Goal: Transaction & Acquisition: Purchase product/service

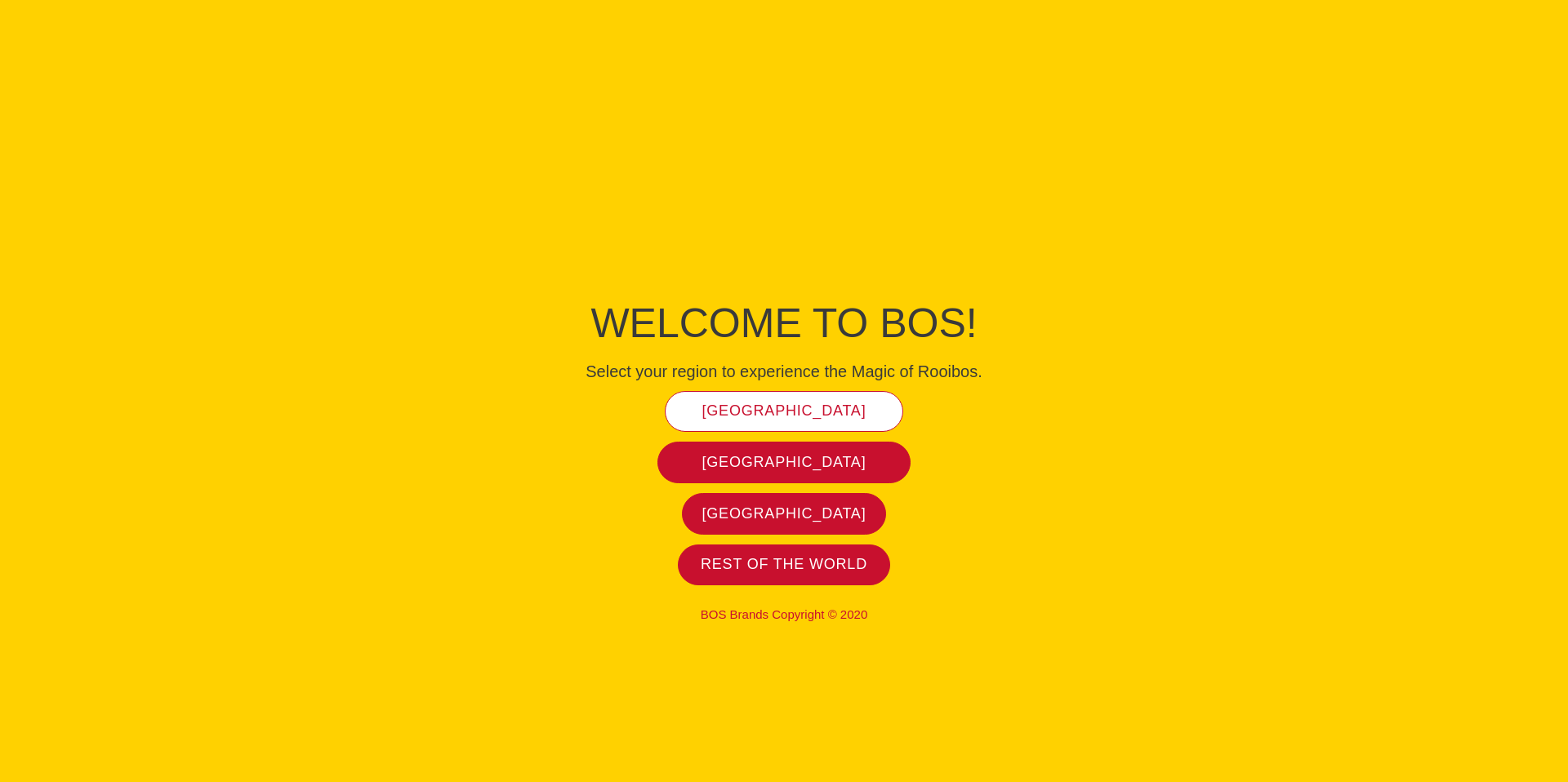
click at [786, 405] on span "[GEOGRAPHIC_DATA]" at bounding box center [784, 411] width 164 height 18
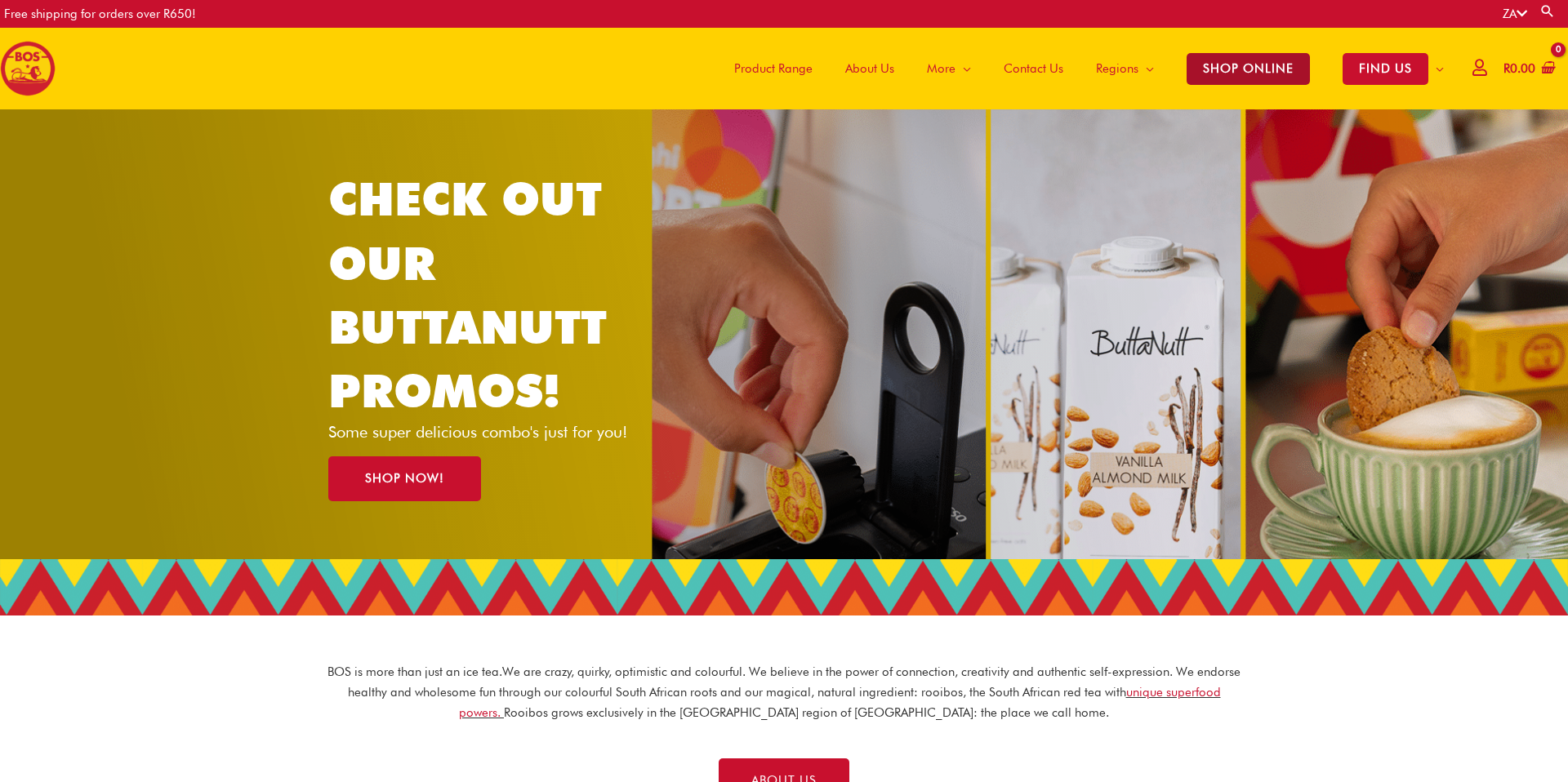
click at [1247, 66] on span "SHOP ONLINE" at bounding box center [1248, 69] width 124 height 32
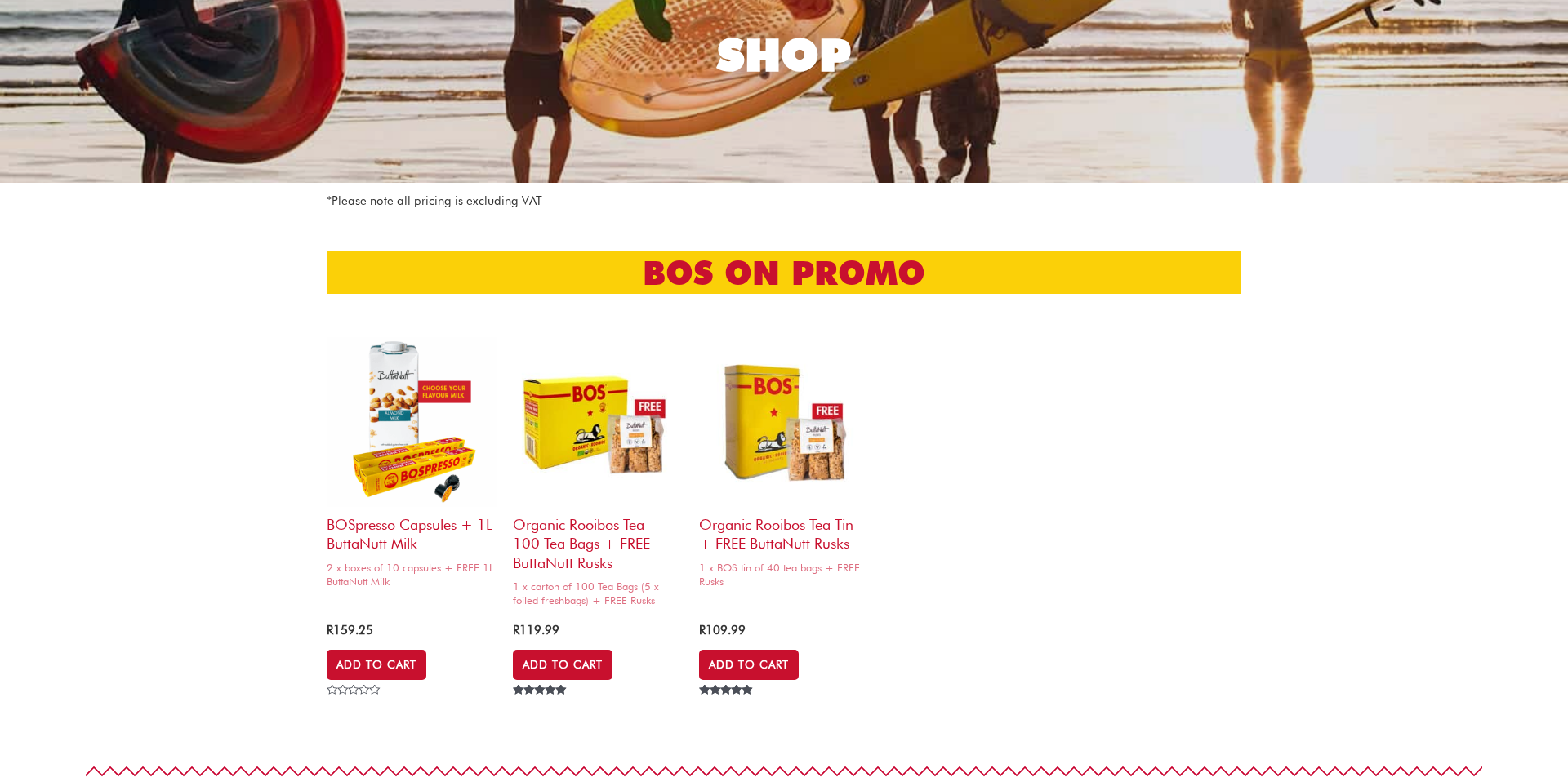
scroll to position [181, 0]
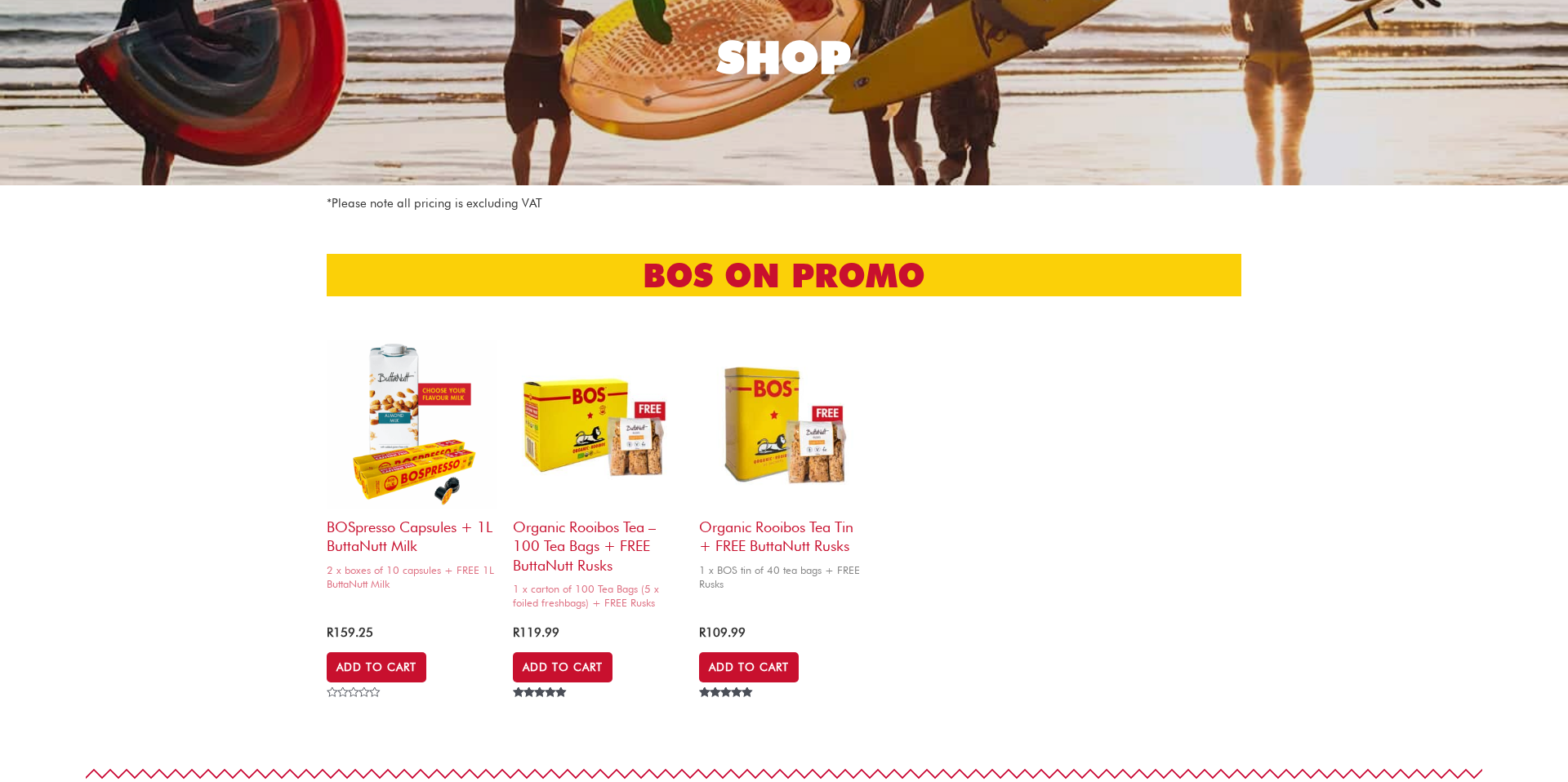
click at [788, 455] on img at bounding box center [784, 425] width 170 height 170
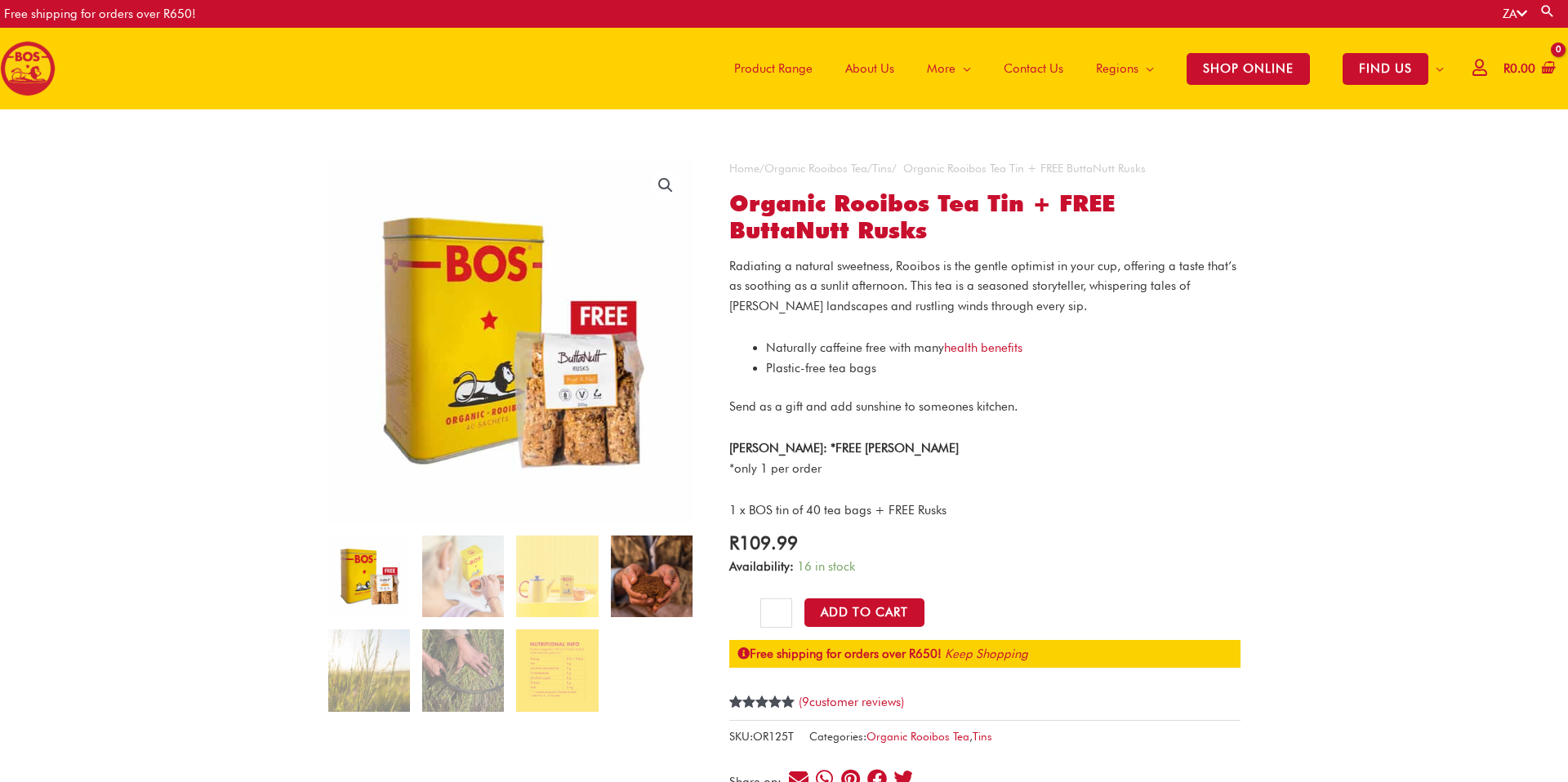
click at [637, 583] on img at bounding box center [651, 576] width 82 height 82
